Goal: Task Accomplishment & Management: Manage account settings

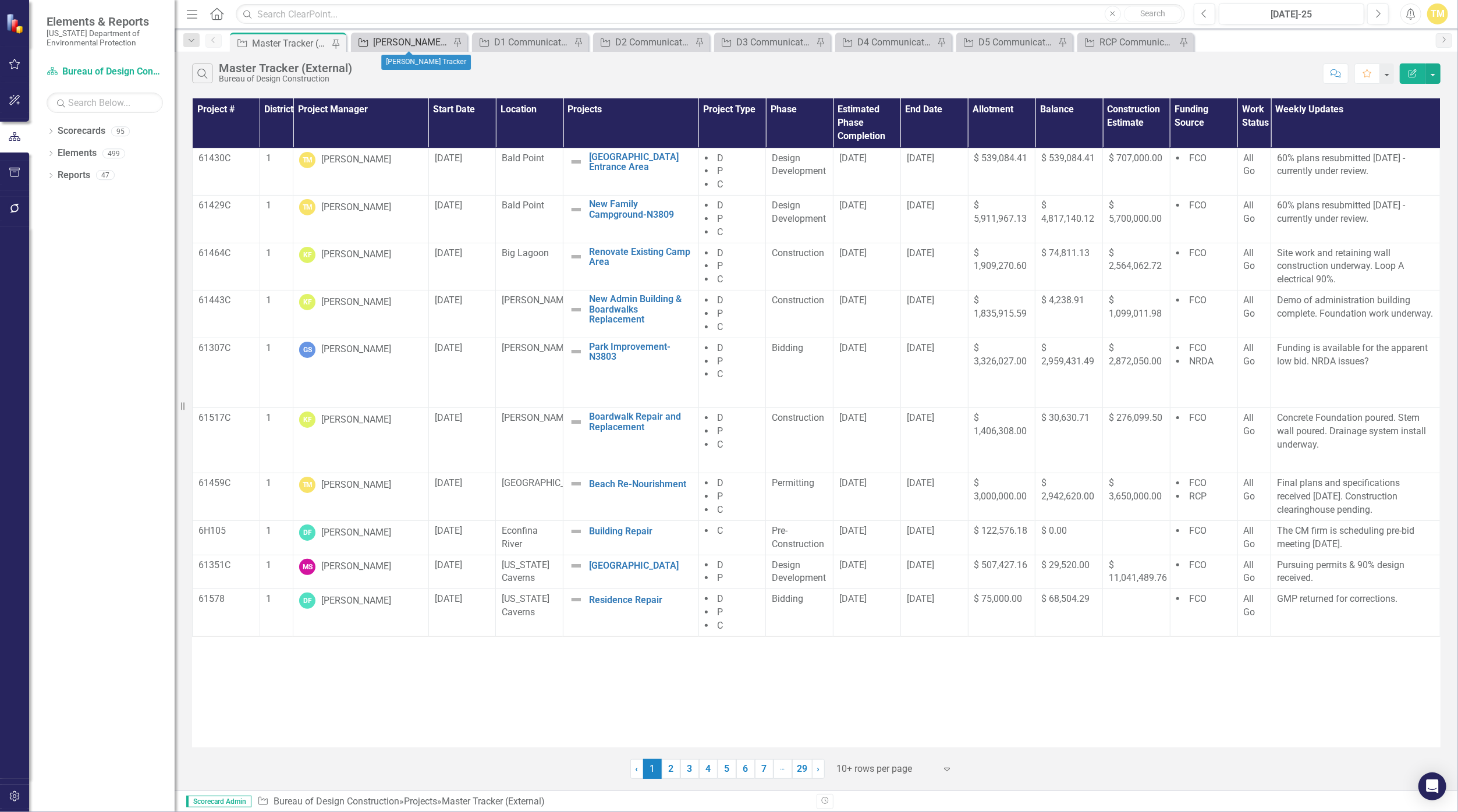
click at [394, 43] on div "[PERSON_NAME] Tracker" at bounding box center [411, 42] width 77 height 15
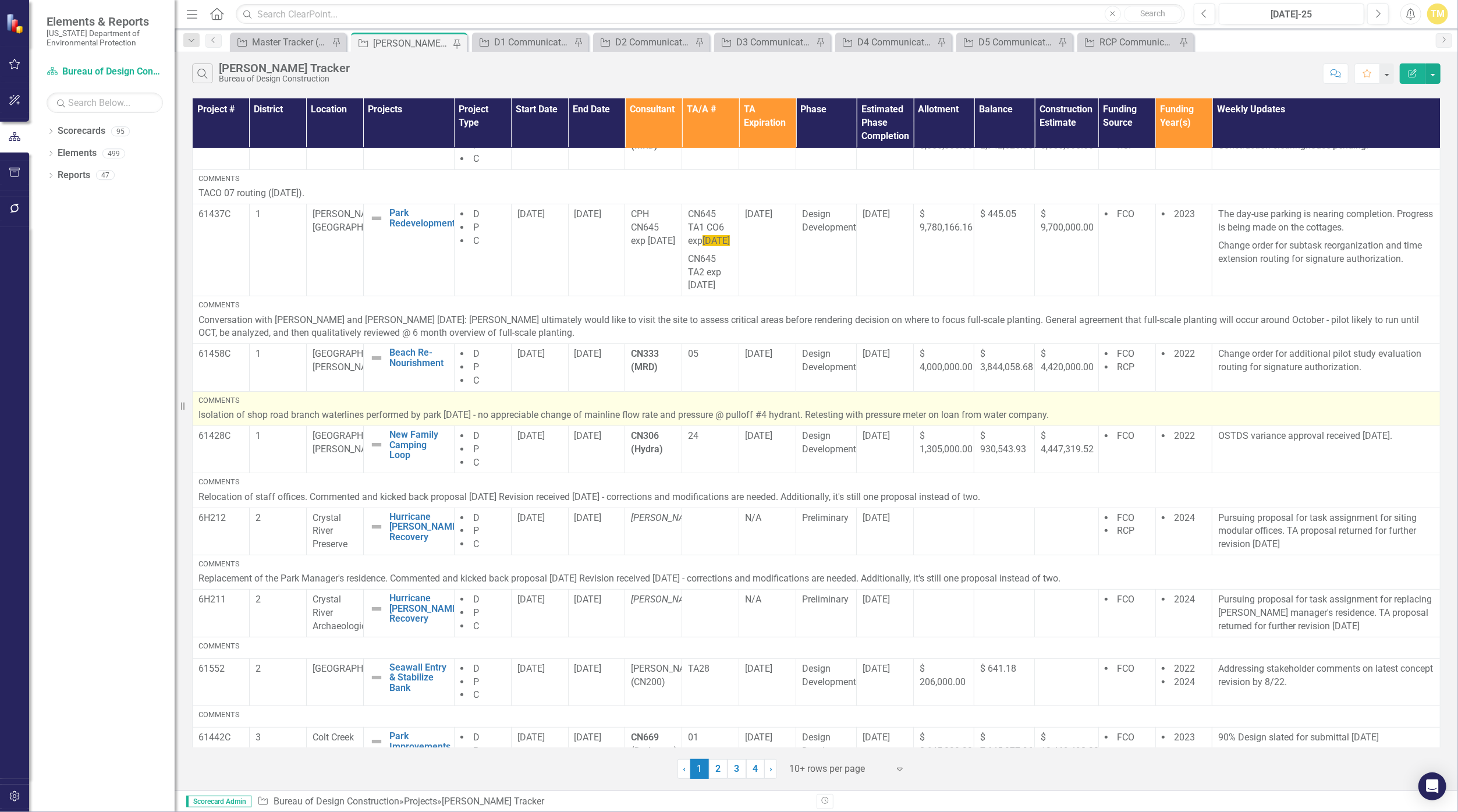
scroll to position [194, 0]
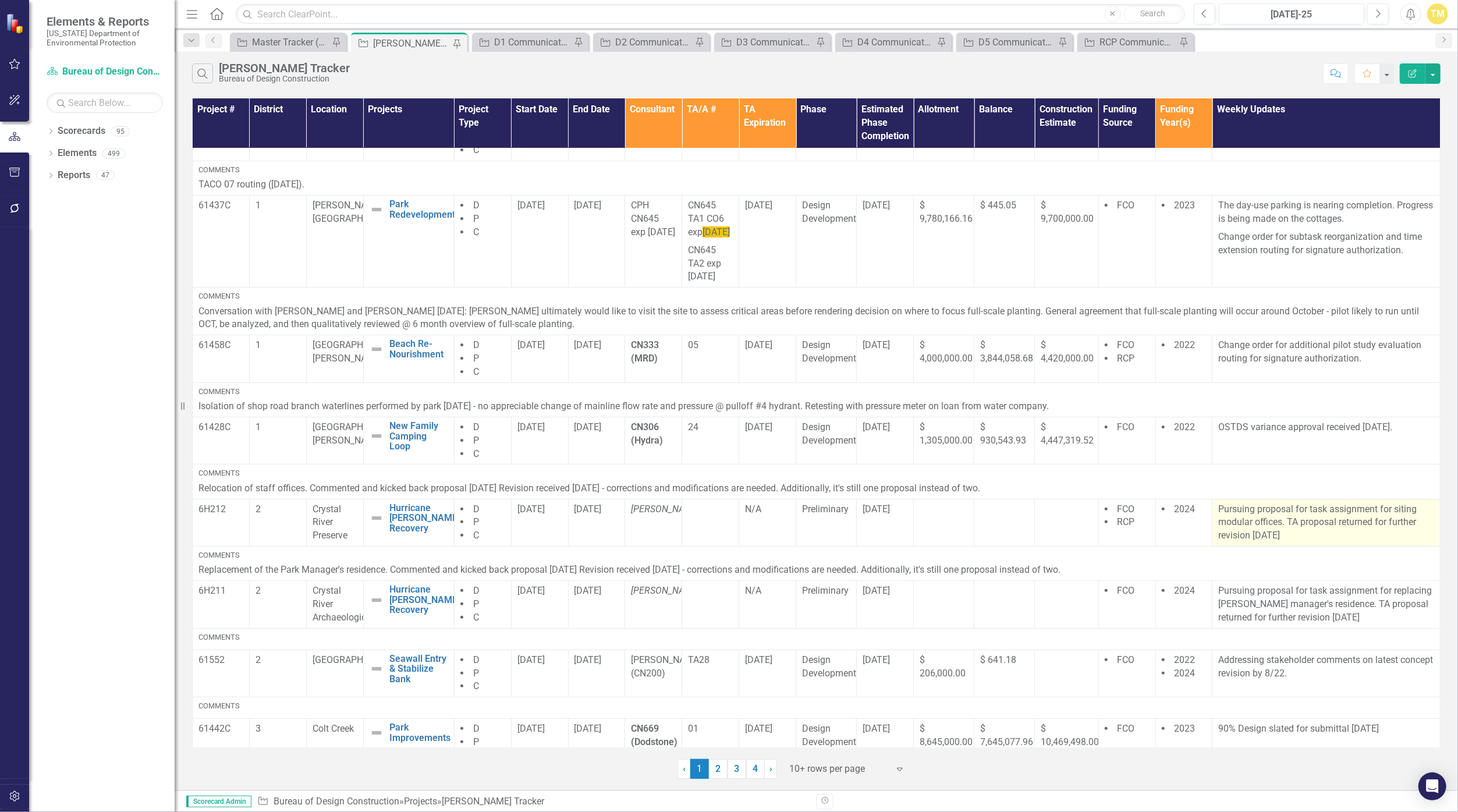
click at [712, 543] on p "Pursuing proposal for task assignment for siting modular offices. TA proposal r…" at bounding box center [1326, 523] width 216 height 40
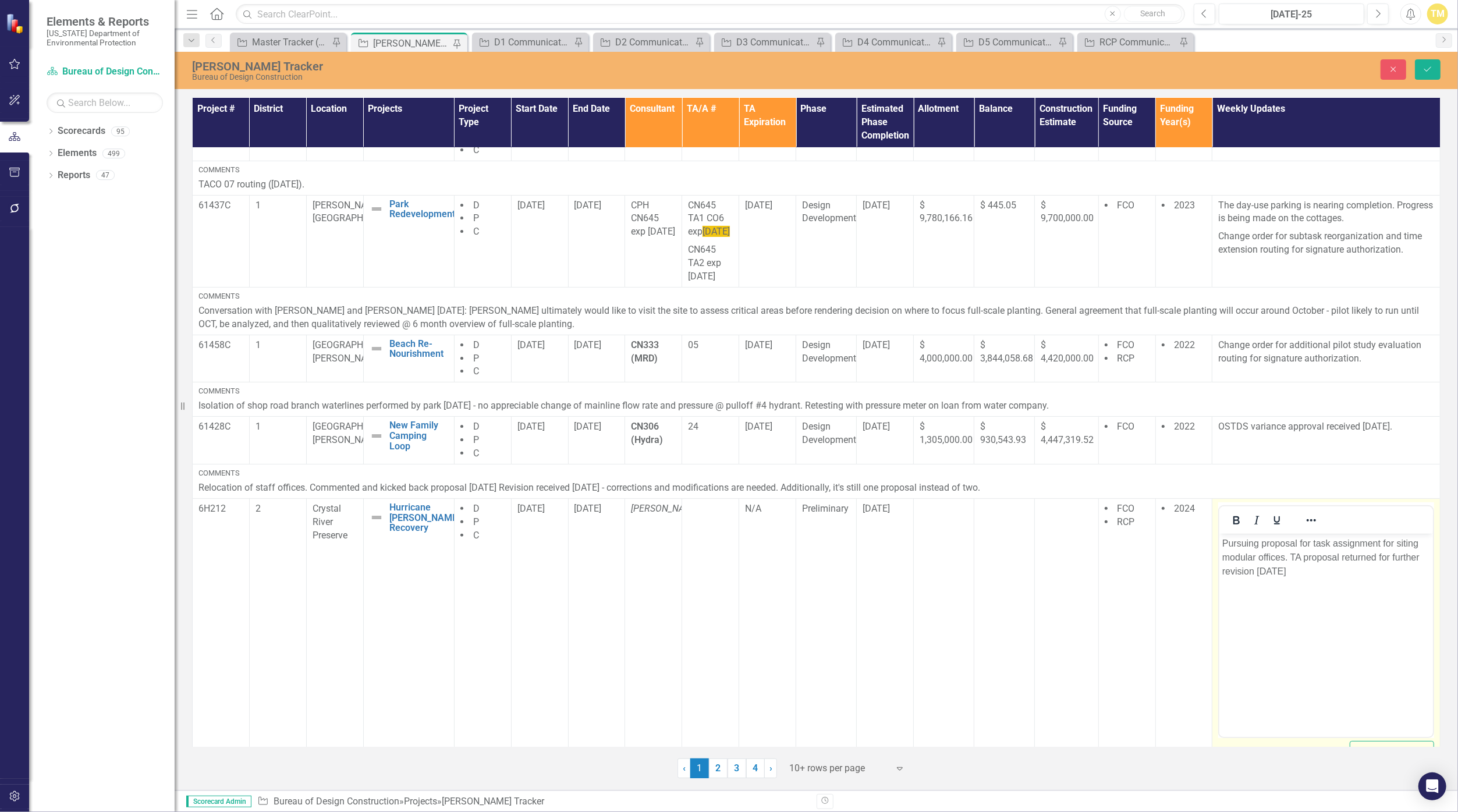
scroll to position [0, 0]
click at [712, 570] on p "Pursuing proposal for task assignment for siting modular offices. TA proposal r…" at bounding box center [1326, 557] width 208 height 42
click at [712, 571] on p "Pursuing proposal for task assignment for siting modular offices. TA proposal r…" at bounding box center [1326, 557] width 208 height 42
drag, startPoint x: 1277, startPoint y: 570, endPoint x: 1339, endPoint y: 555, distance: 63.8
click at [712, 555] on p "Pursuing proposal for task assignment for siting modular offices. TA proposal r…" at bounding box center [1326, 557] width 208 height 42
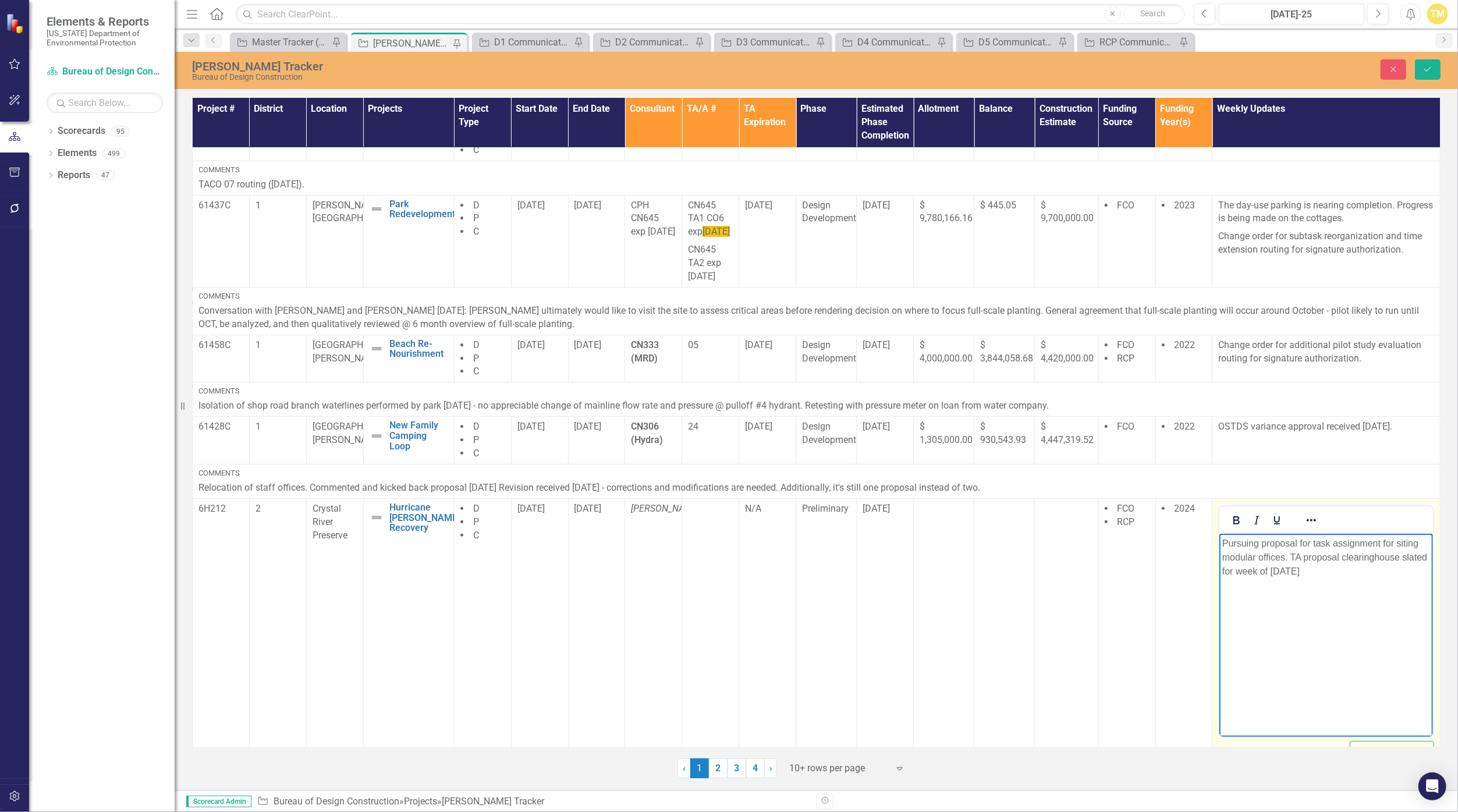
drag, startPoint x: 1338, startPoint y: 575, endPoint x: 1179, endPoint y: 506, distance: 173.3
click at [712, 533] on html "Pursuing proposal for task assignment for siting modular offices. TA proposal c…" at bounding box center [1326, 620] width 214 height 175
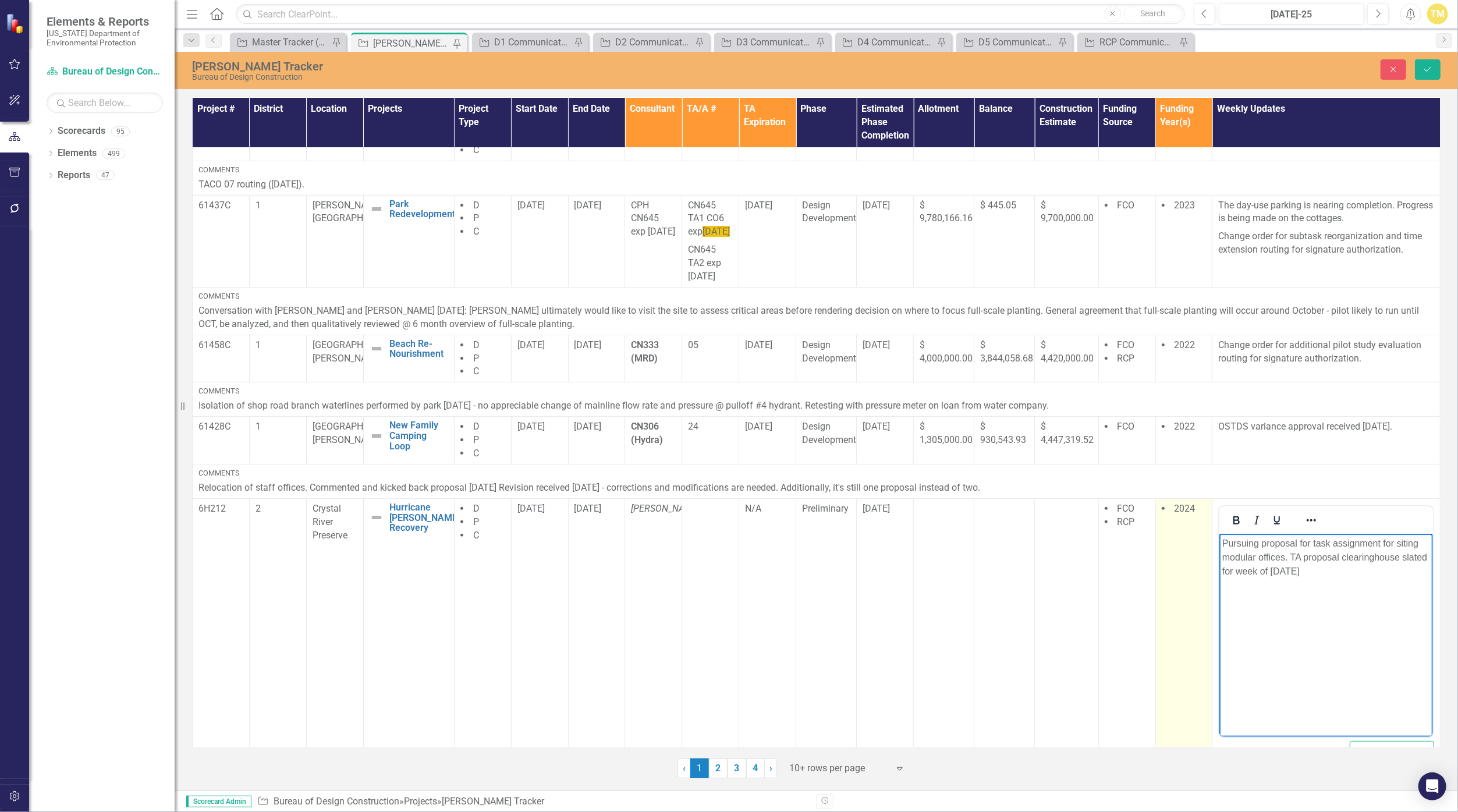
copy p "Pursuing proposal for task assignment for siting modular offices. TA proposal c…"
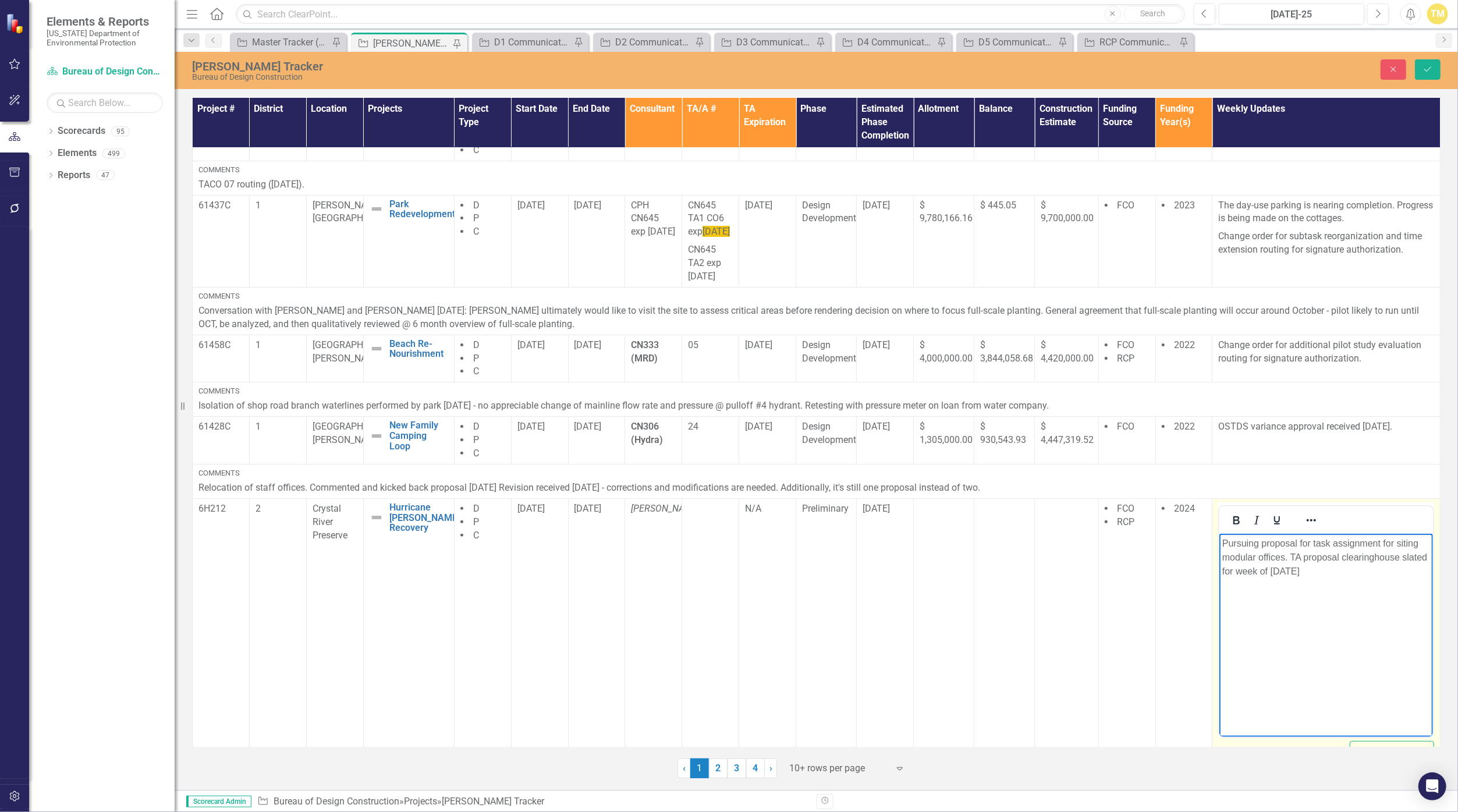
scroll to position [503, 0]
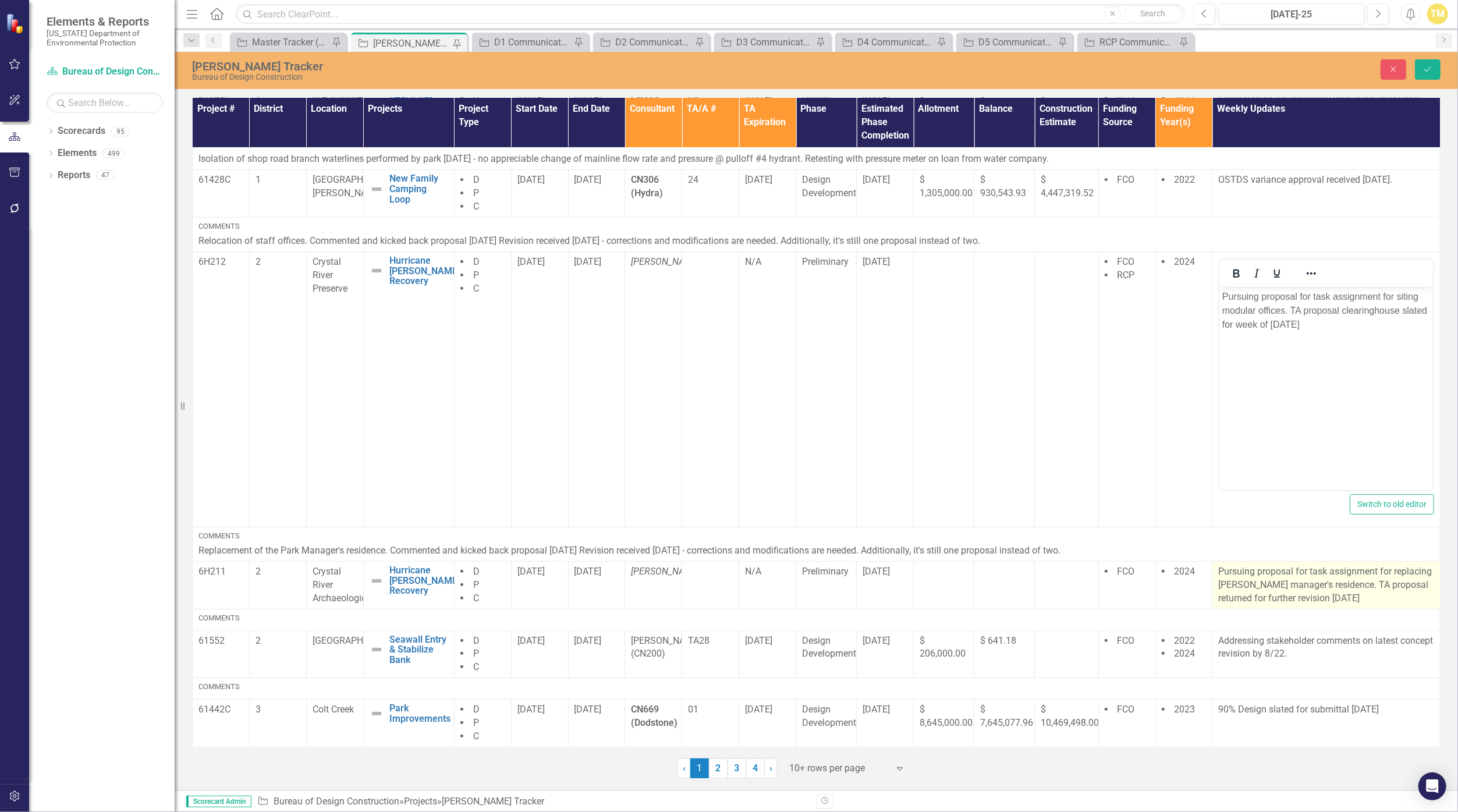
click at [712, 595] on p "Pursuing proposal for task assignment for replacing [PERSON_NAME] manager's res…" at bounding box center [1326, 585] width 216 height 40
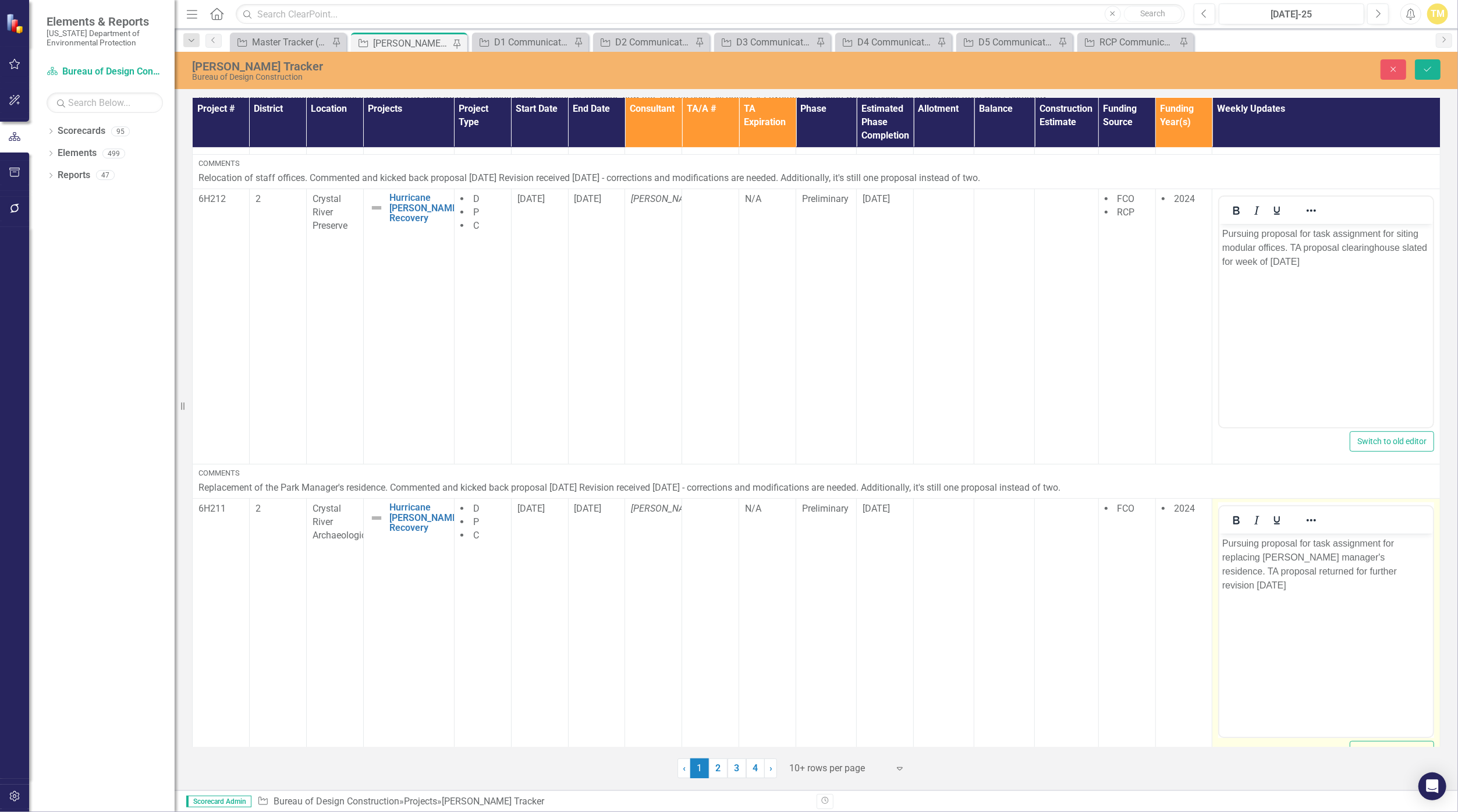
scroll to position [0, 0]
drag, startPoint x: 2468, startPoint y: 1128, endPoint x: 1269, endPoint y: 568, distance: 1323.3
click at [712, 568] on p "Pursuing proposal for task assignment for replacing [PERSON_NAME] manager's res…" at bounding box center [1326, 563] width 208 height 56
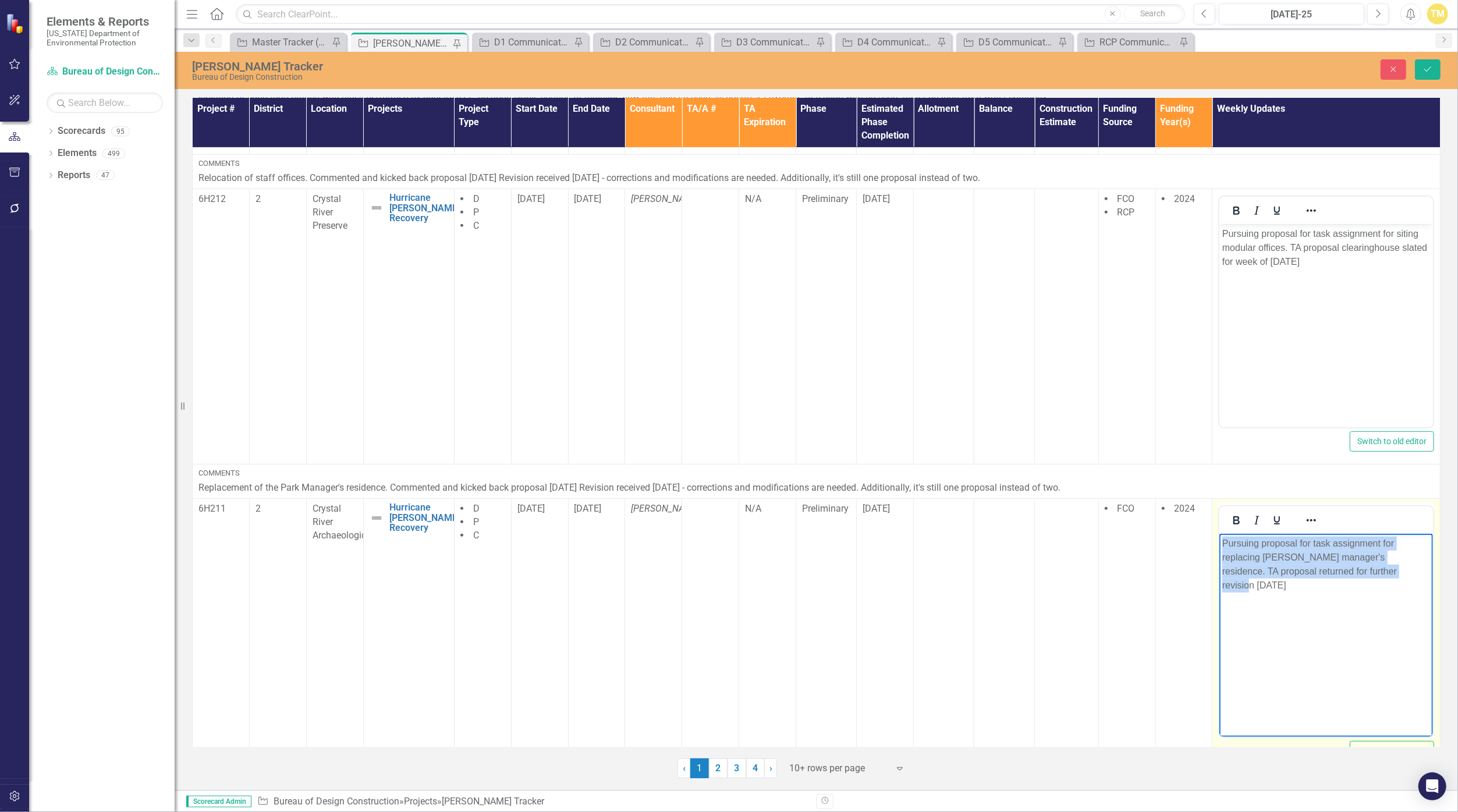
click at [712, 568] on p "Pursuing proposal for task assignment for replacing [PERSON_NAME] manager's res…" at bounding box center [1326, 563] width 208 height 56
paste body "Rich Text Area. Press ALT-0 for help."
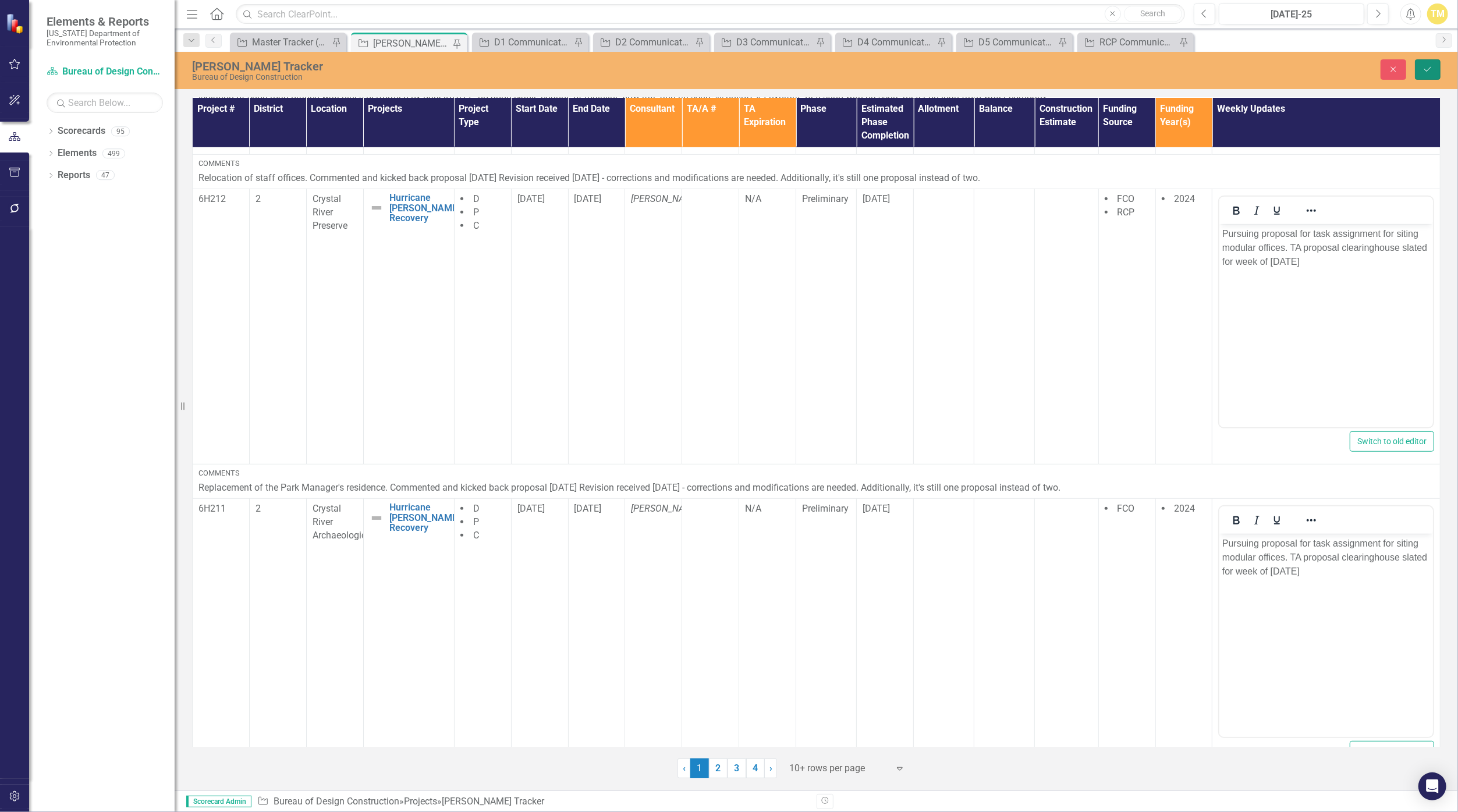
click at [712, 72] on icon "Save" at bounding box center [1427, 69] width 10 height 8
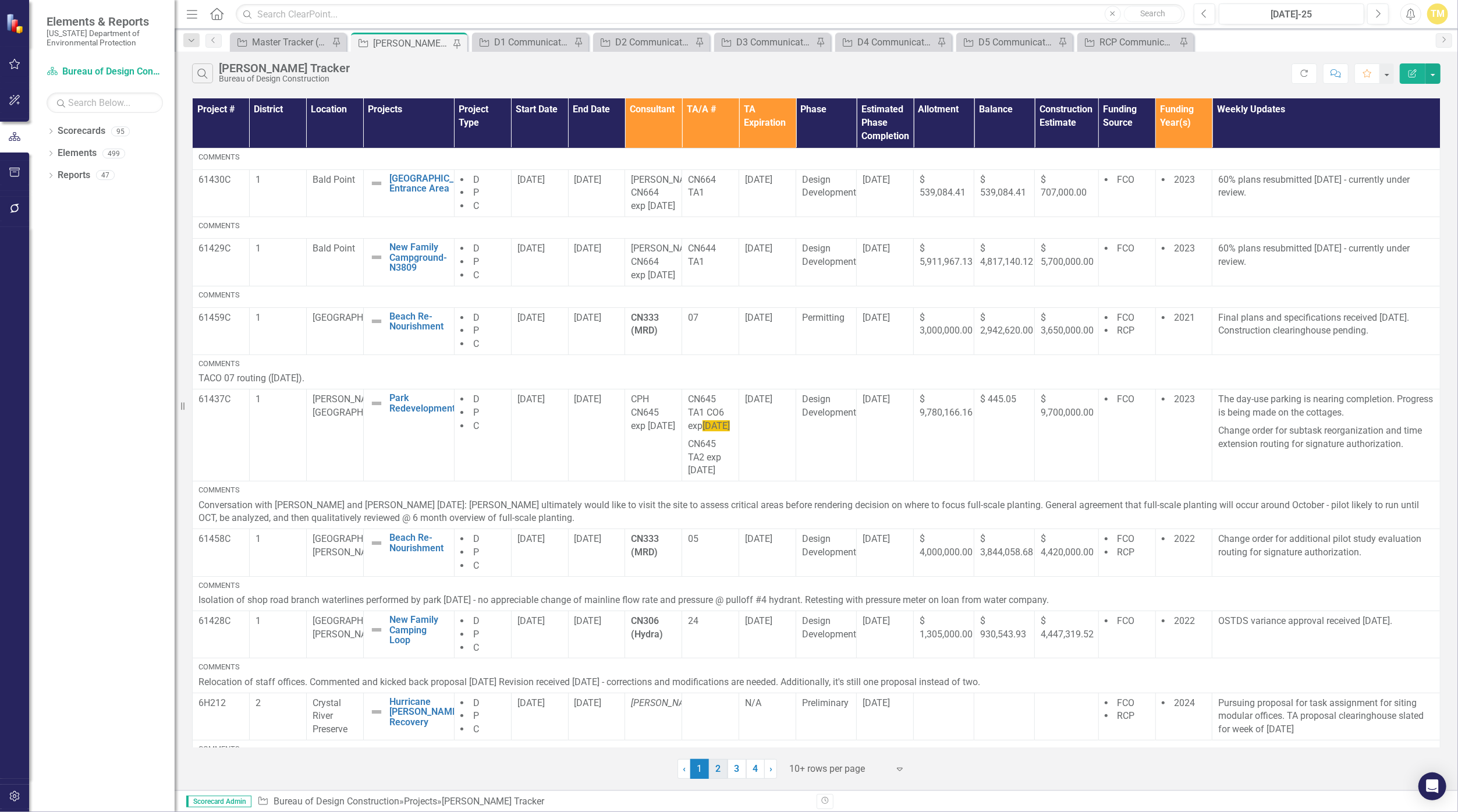
click at [712, 766] on link "2" at bounding box center [718, 769] width 18 height 20
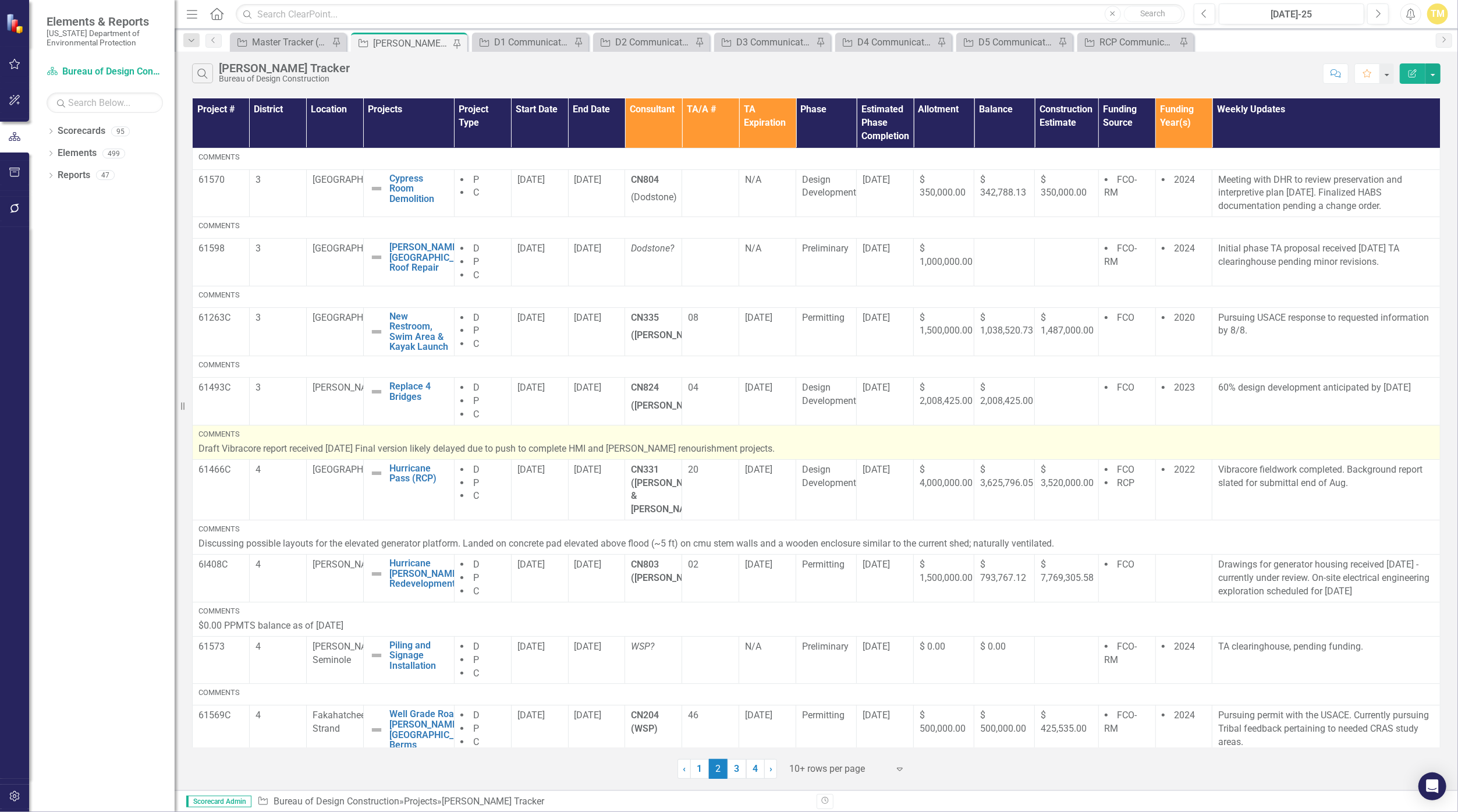
scroll to position [190, 0]
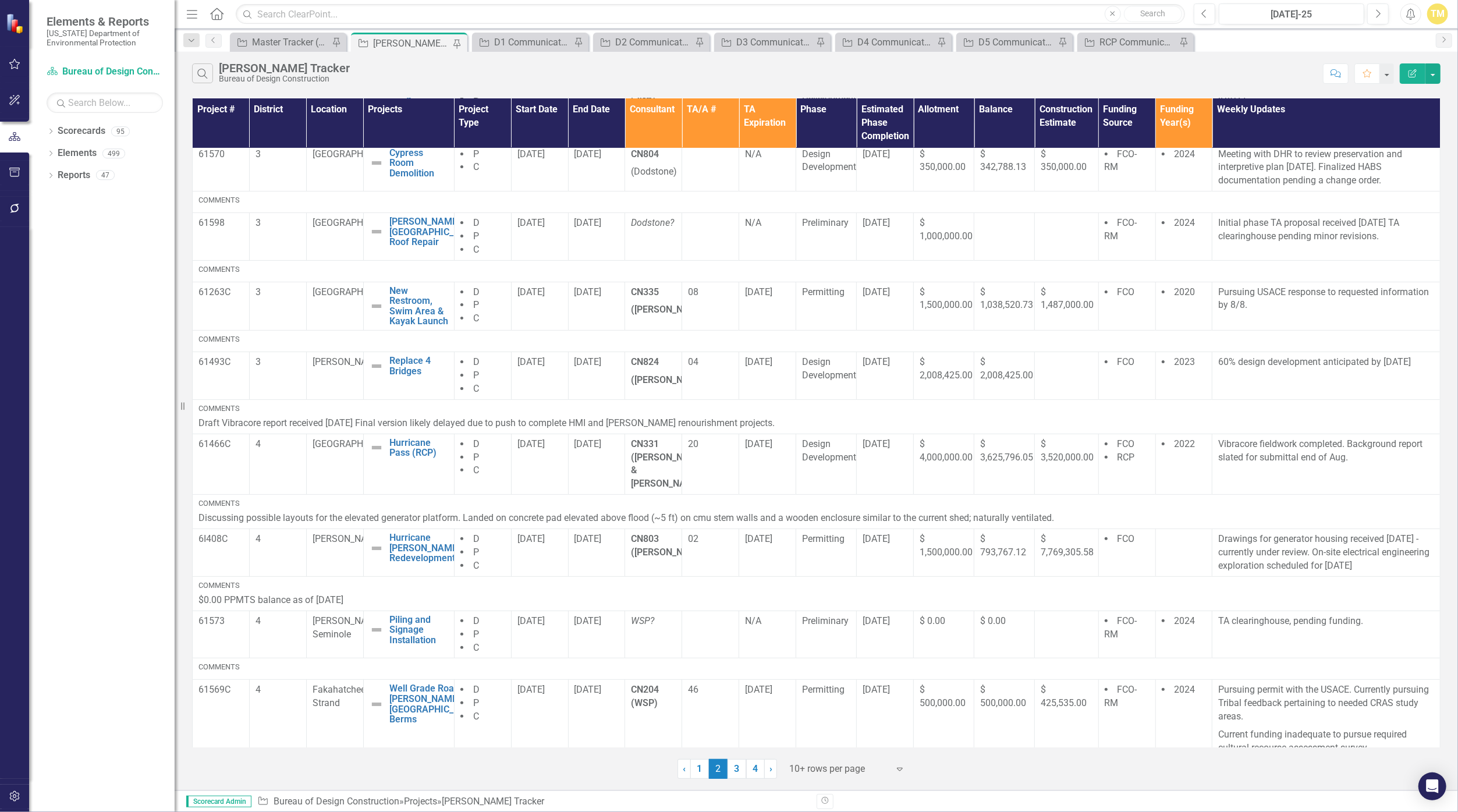
click at [712, 40] on div "Project Master Tracker (External) Pin Project [PERSON_NAME] Tracker Pin Project…" at bounding box center [829, 42] width 1203 height 18
